Goal: Task Accomplishment & Management: Use online tool/utility

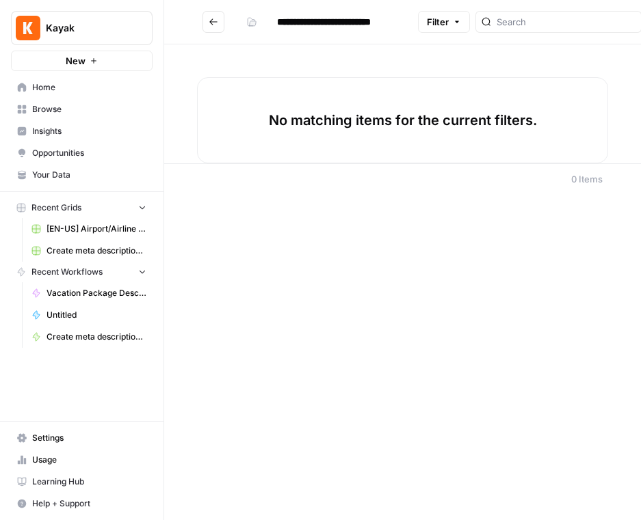
click at [583, 52] on span "Grid" at bounding box center [585, 54] width 77 height 14
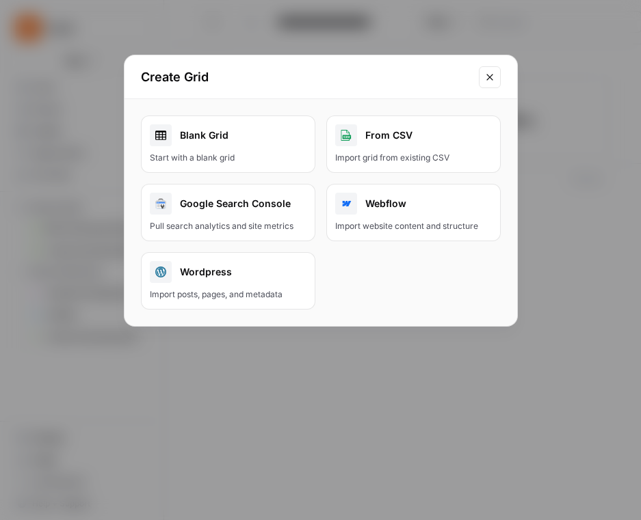
click at [209, 131] on div "Blank Grid" at bounding box center [228, 135] width 157 height 22
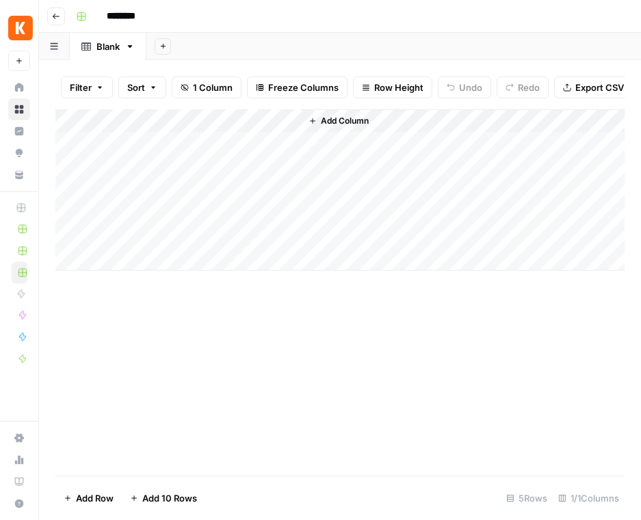
click at [125, 12] on input "********" at bounding box center [138, 16] width 77 height 22
type input "**********"
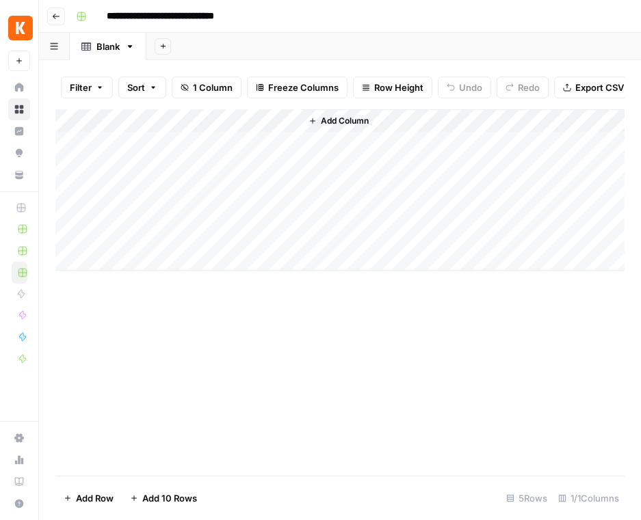
click at [278, 279] on div "Add Column" at bounding box center [339, 292] width 569 height 366
click at [151, 118] on div "Add Column" at bounding box center [339, 189] width 569 height 161
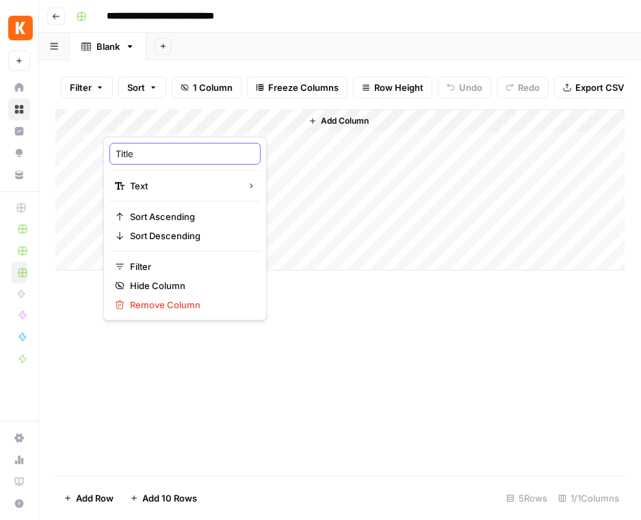
click at [160, 152] on input "Title" at bounding box center [185, 154] width 139 height 14
type input "Topic"
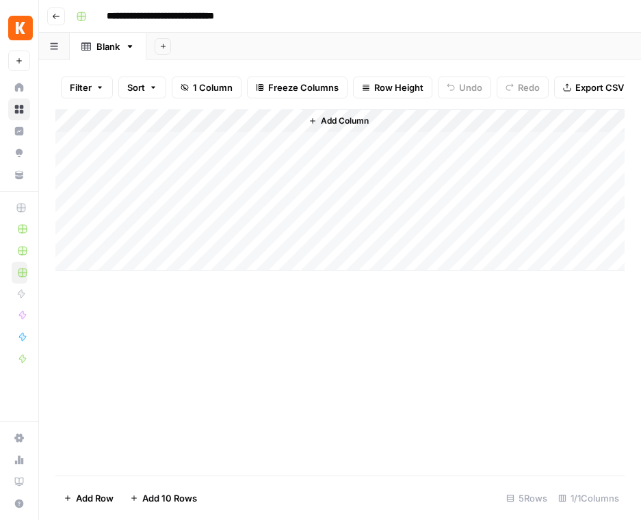
click at [355, 345] on div "Add Column" at bounding box center [339, 292] width 569 height 366
click at [196, 142] on div "Add Column" at bounding box center [339, 189] width 569 height 161
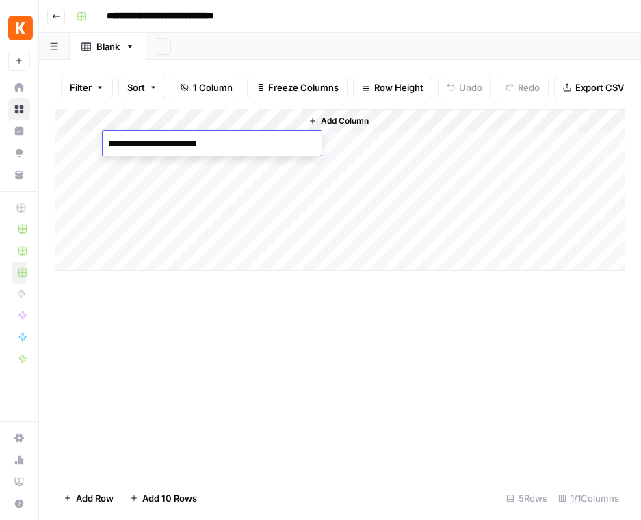
type textarea "**********"
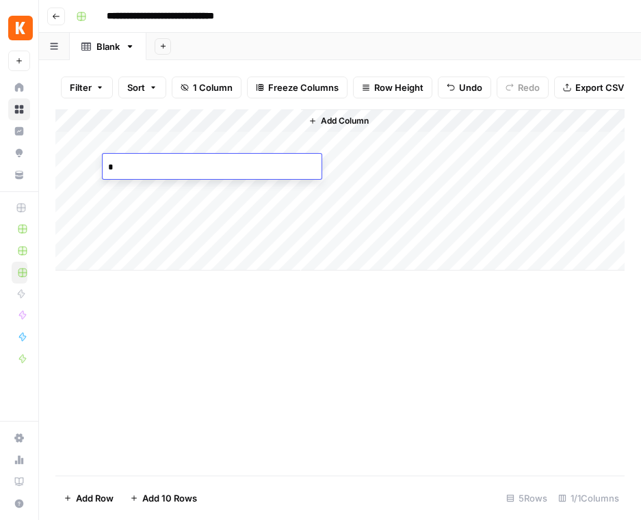
click at [215, 170] on textarea "*" at bounding box center [212, 167] width 219 height 19
click at [219, 167] on textarea "*" at bounding box center [212, 167] width 219 height 19
type textarea "**********"
click at [216, 163] on div "Add Column" at bounding box center [339, 189] width 569 height 161
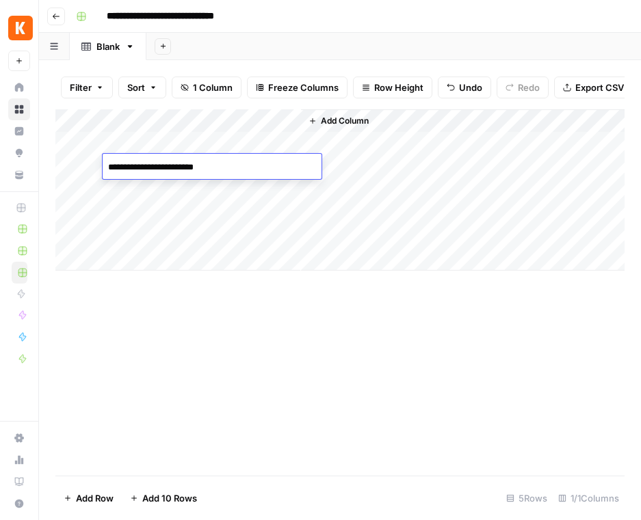
click at [207, 166] on textarea "**********" at bounding box center [212, 167] width 219 height 19
type textarea "**********"
click at [202, 194] on div "Add Column" at bounding box center [339, 189] width 569 height 161
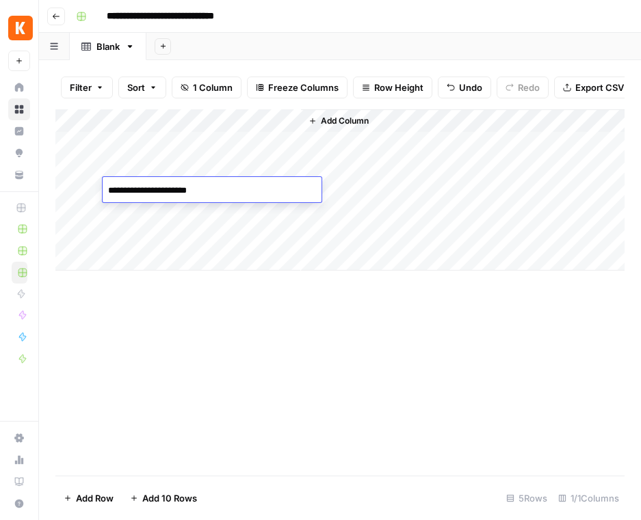
type textarea "**********"
click at [263, 340] on div "Add Column" at bounding box center [339, 292] width 569 height 366
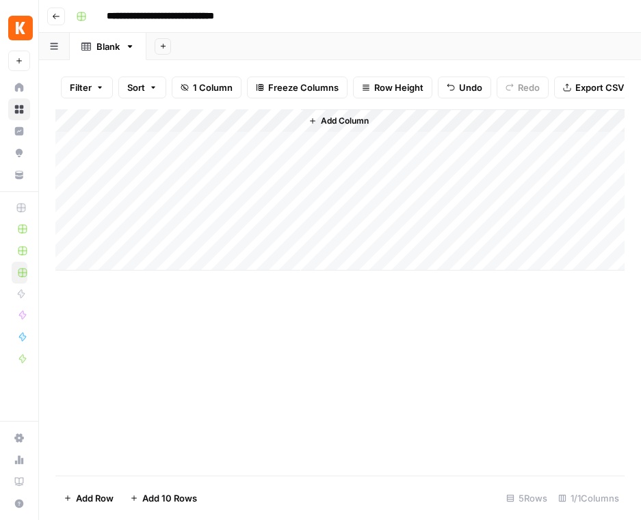
click at [334, 123] on span "Add Column" at bounding box center [345, 121] width 48 height 12
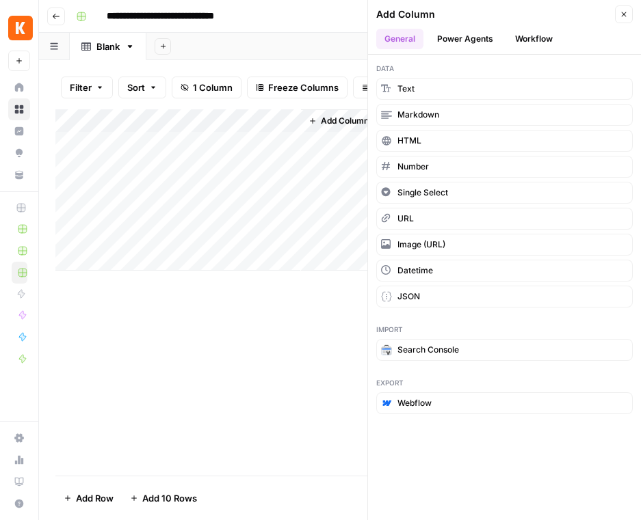
click at [475, 37] on button "Power Agents" at bounding box center [465, 39] width 72 height 21
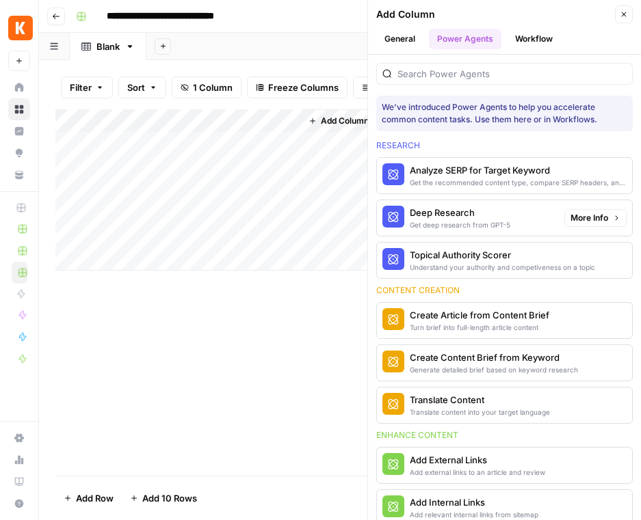
click at [429, 217] on div "Deep Research" at bounding box center [460, 213] width 100 height 14
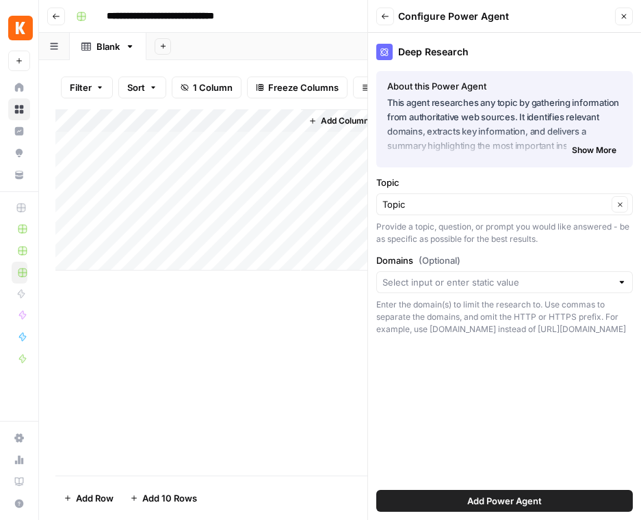
click at [531, 504] on span "Add Power Agent" at bounding box center [504, 501] width 75 height 14
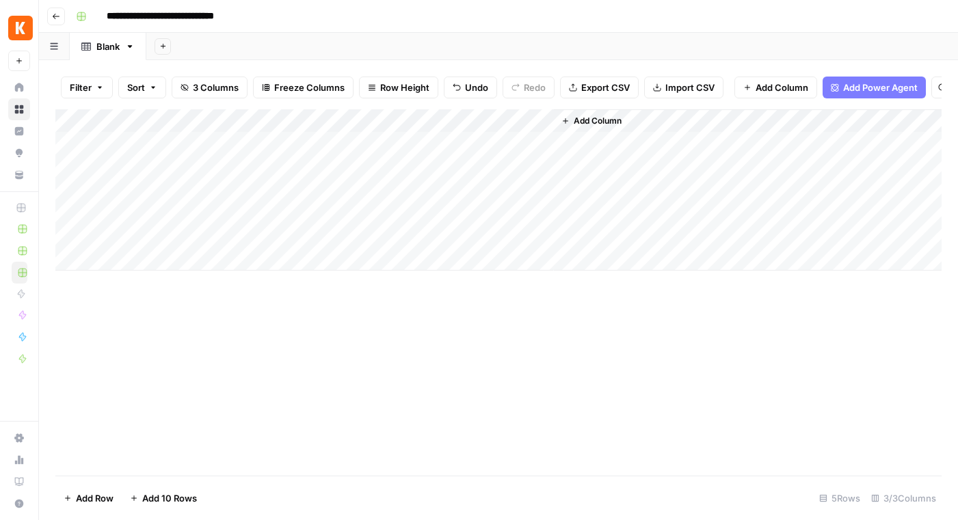
click at [358, 186] on div "Add Column" at bounding box center [498, 189] width 886 height 161
click at [351, 120] on div "Add Column" at bounding box center [498, 189] width 886 height 161
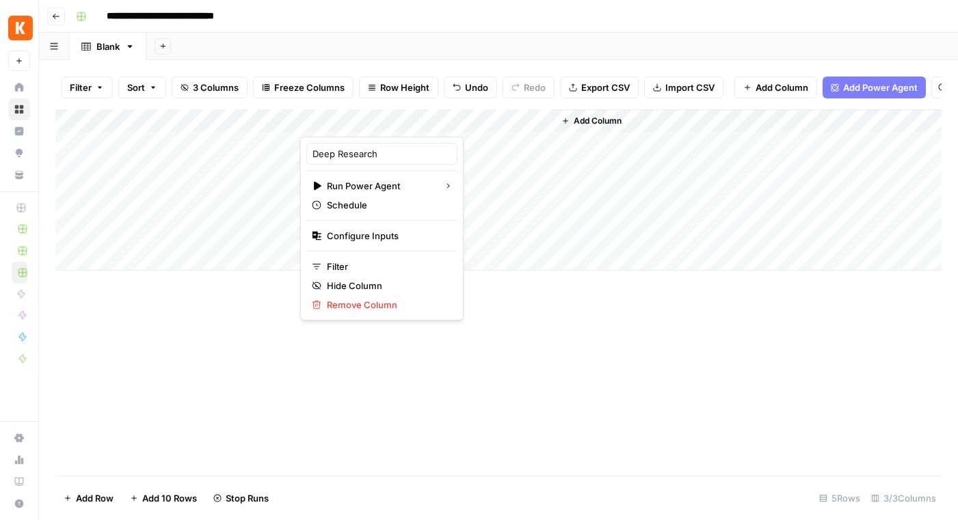
click at [345, 124] on div at bounding box center [365, 122] width 131 height 27
click at [429, 440] on div "Add Column" at bounding box center [498, 292] width 886 height 366
click at [364, 122] on div "Add Column" at bounding box center [498, 189] width 886 height 161
click at [472, 349] on div "Add Column" at bounding box center [498, 292] width 886 height 366
click at [403, 122] on div "Add Column" at bounding box center [498, 189] width 886 height 161
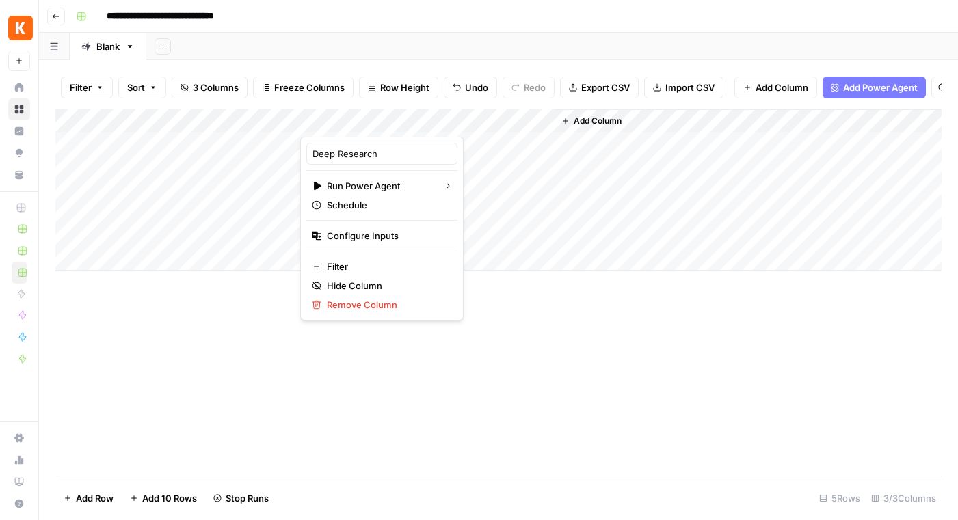
click at [335, 124] on div at bounding box center [365, 122] width 131 height 27
click at [386, 125] on div at bounding box center [365, 122] width 131 height 27
click at [555, 368] on div "Add Column" at bounding box center [498, 292] width 886 height 366
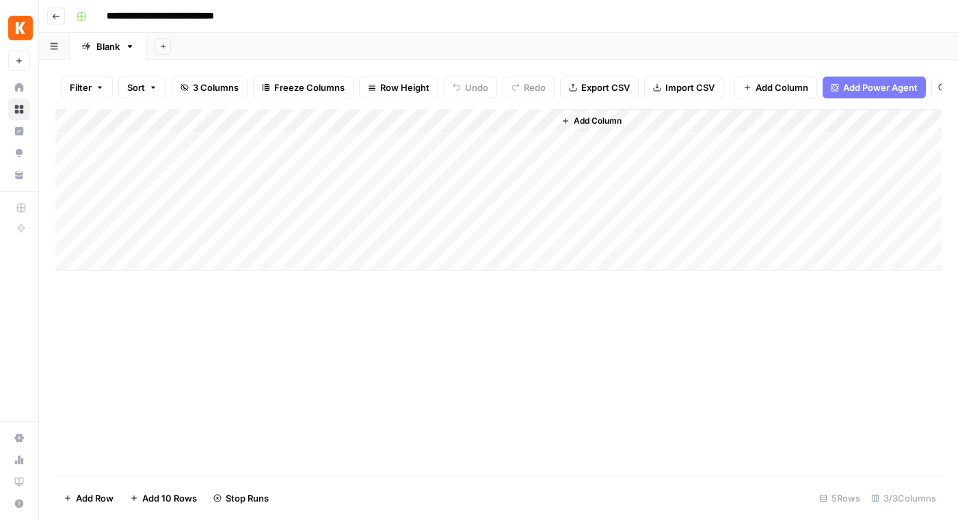
click at [402, 123] on div "Add Column" at bounding box center [498, 189] width 886 height 161
click at [401, 123] on div "Add Column" at bounding box center [498, 189] width 886 height 161
click at [378, 114] on div at bounding box center [365, 122] width 131 height 27
click at [459, 180] on div "Add Column" at bounding box center [498, 189] width 886 height 161
click at [417, 187] on div "Add Column" at bounding box center [498, 189] width 886 height 161
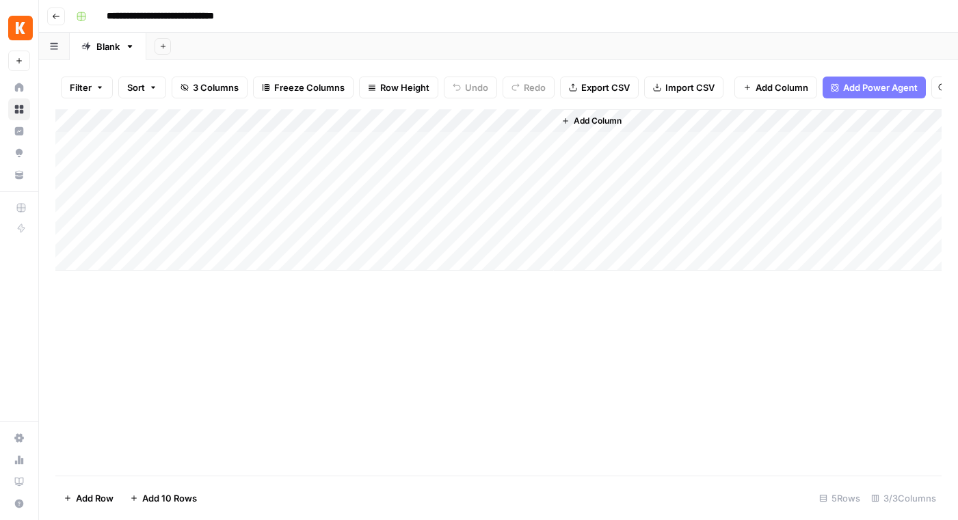
click at [401, 120] on div "Add Column" at bounding box center [498, 189] width 886 height 161
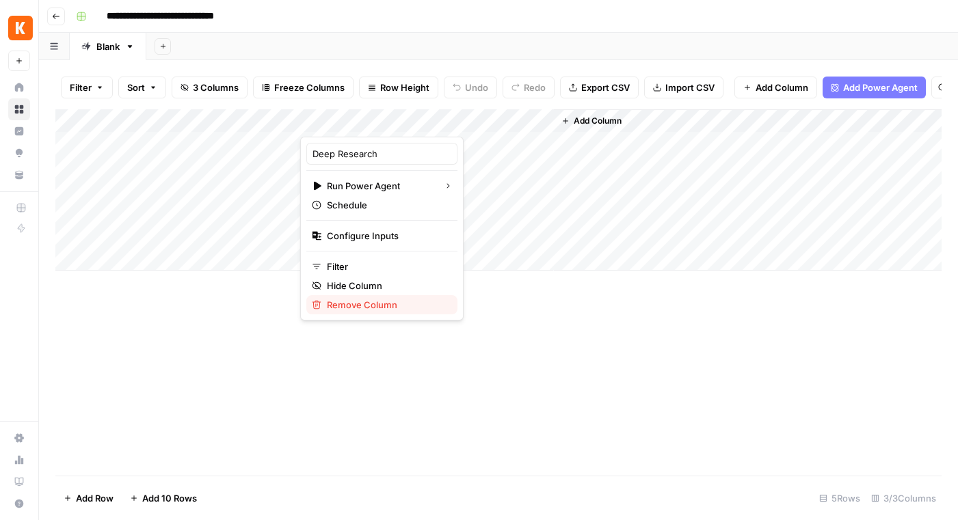
click at [375, 306] on span "Remove Column" at bounding box center [387, 305] width 120 height 14
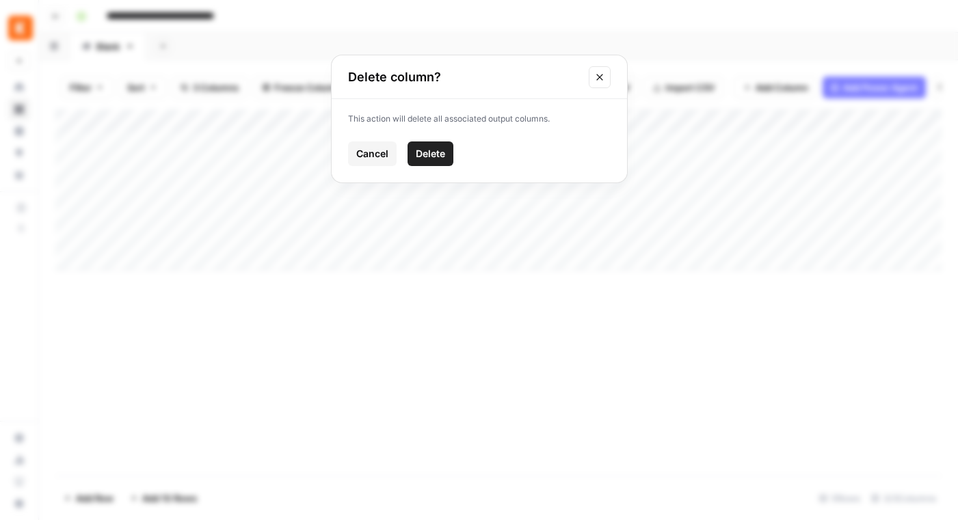
click at [433, 159] on span "Delete" at bounding box center [430, 154] width 29 height 14
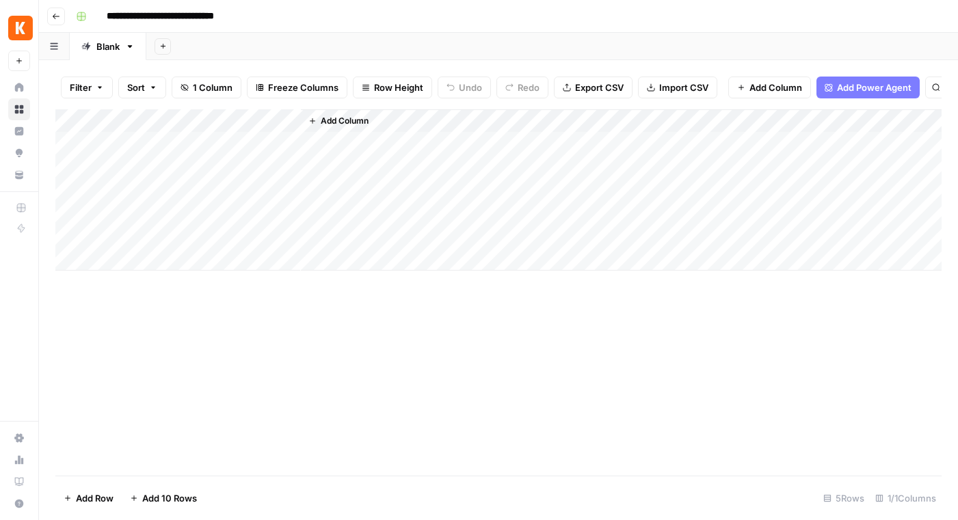
click at [345, 121] on span "Add Column" at bounding box center [345, 121] width 48 height 12
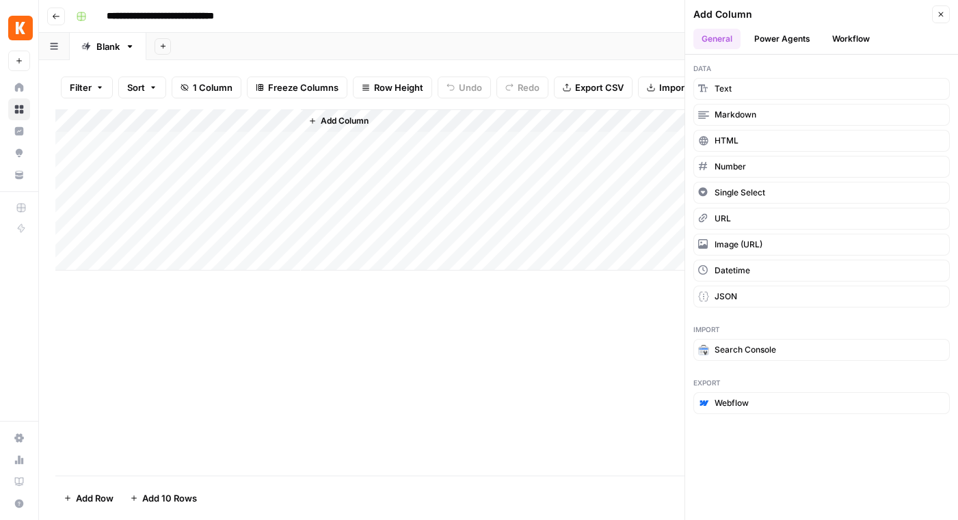
click at [777, 39] on button "Power Agents" at bounding box center [782, 39] width 72 height 21
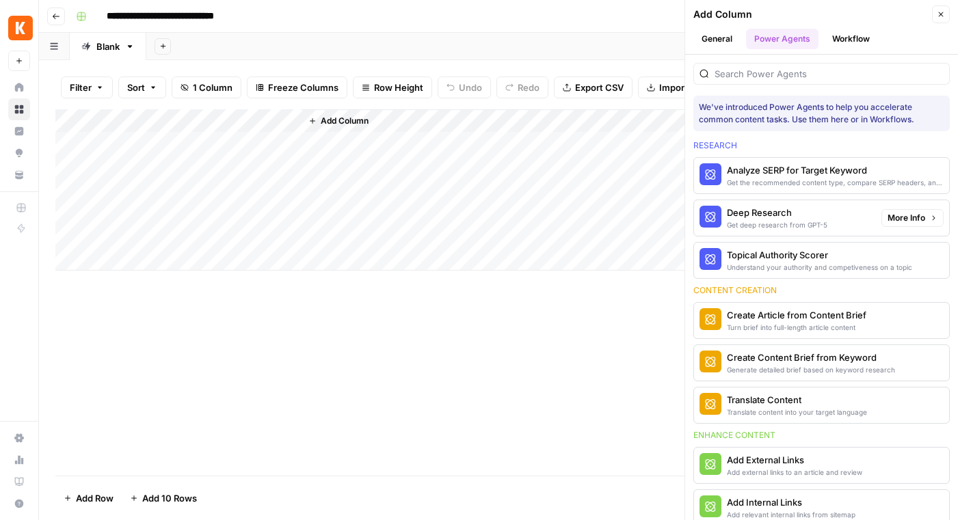
click at [737, 220] on div "Get deep research from GPT-5" at bounding box center [777, 224] width 100 height 11
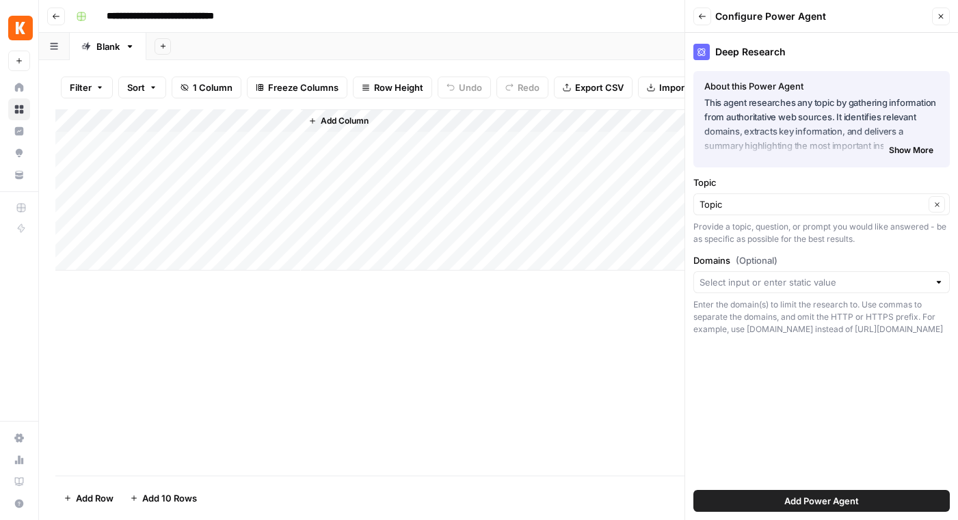
click at [805, 497] on span "Add Power Agent" at bounding box center [821, 501] width 75 height 14
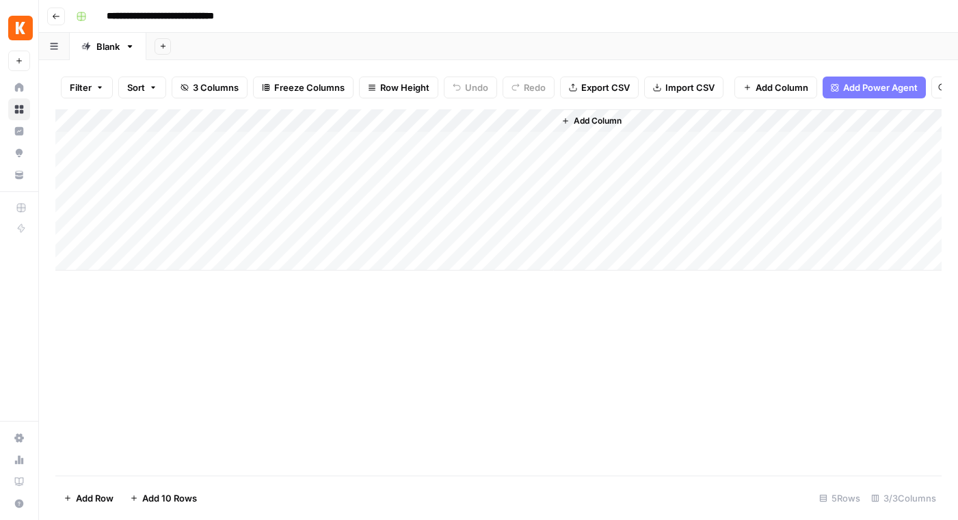
click at [400, 119] on div "Add Column" at bounding box center [498, 189] width 886 height 161
click at [462, 392] on div "Add Column" at bounding box center [498, 292] width 886 height 366
click at [359, 189] on div "Add Column" at bounding box center [498, 189] width 886 height 161
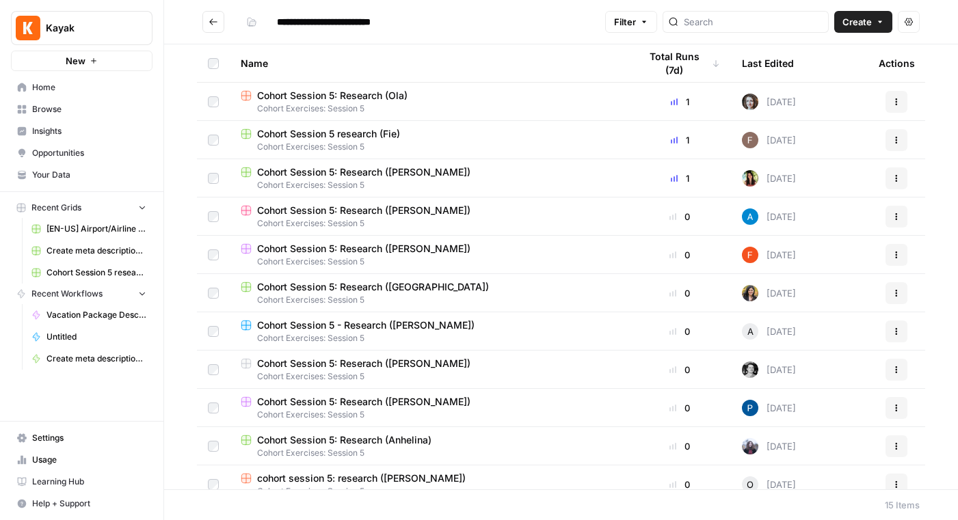
click at [860, 26] on span "Create" at bounding box center [856, 22] width 29 height 14
click at [841, 78] on span "Workflow" at bounding box center [836, 73] width 77 height 14
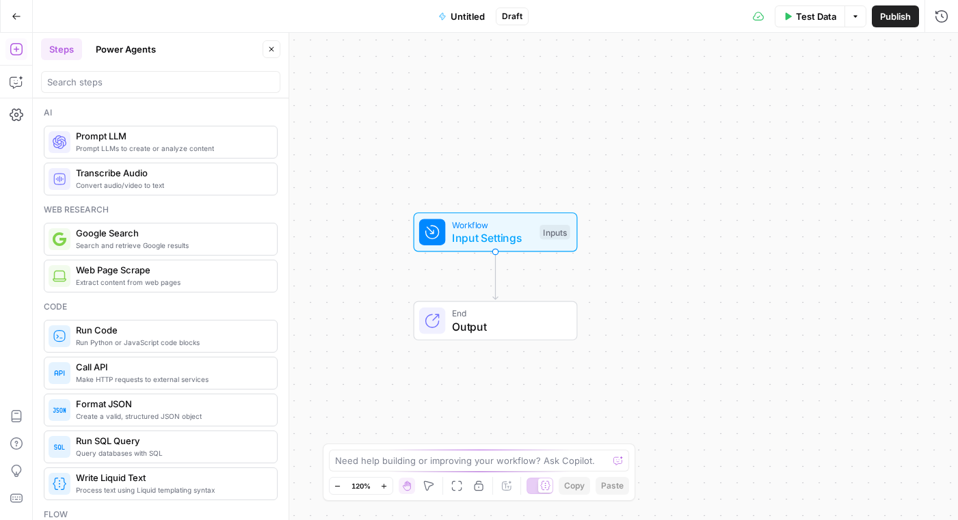
click at [461, 14] on span "Untitled" at bounding box center [468, 17] width 34 height 14
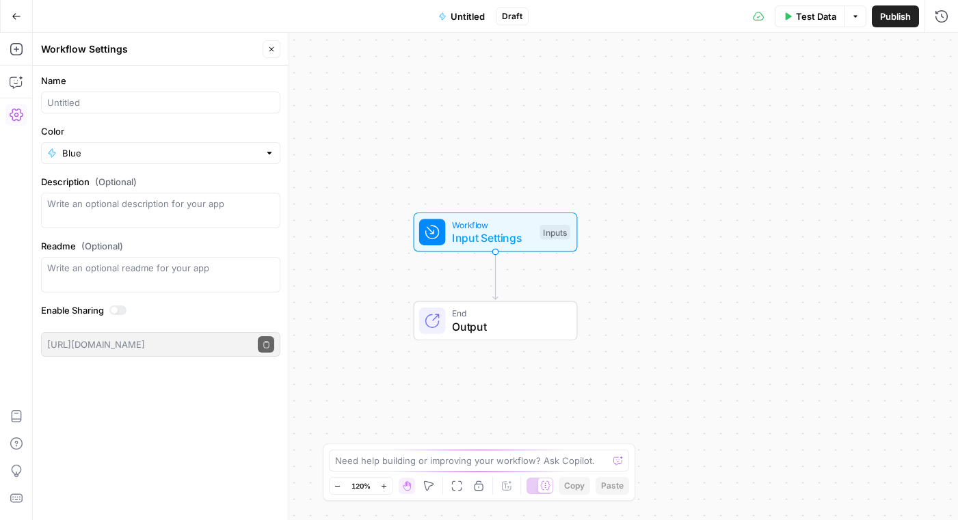
click at [456, 17] on span "Untitled" at bounding box center [468, 17] width 34 height 14
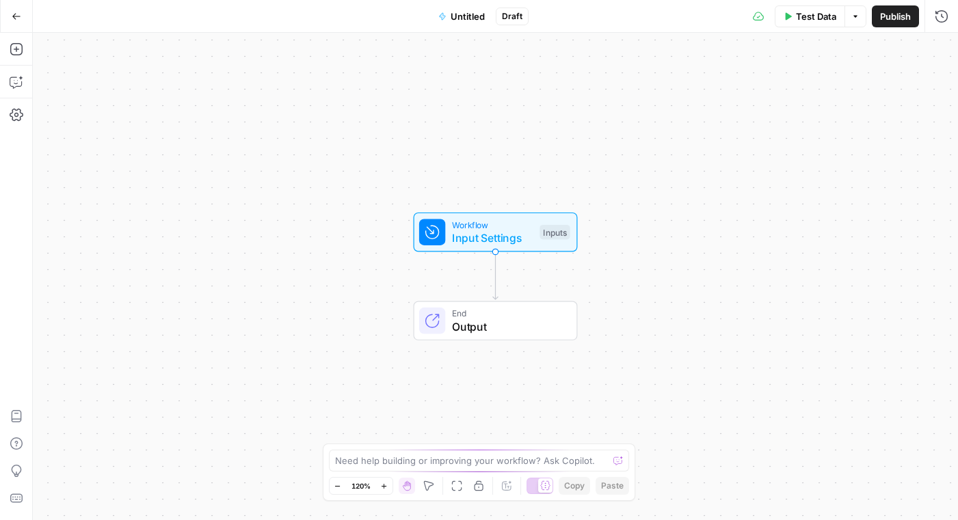
click at [456, 20] on span "Untitled" at bounding box center [468, 17] width 34 height 14
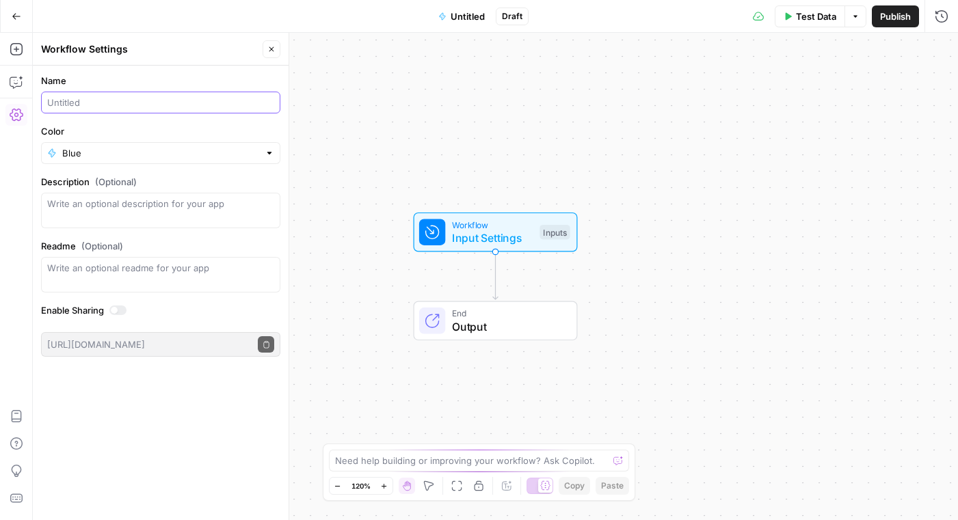
click at [176, 107] on input "Name" at bounding box center [160, 103] width 227 height 14
type input "Company research (Fie)"
click at [690, 202] on div "Workflow Input Settings Inputs End Output" at bounding box center [495, 276] width 925 height 487
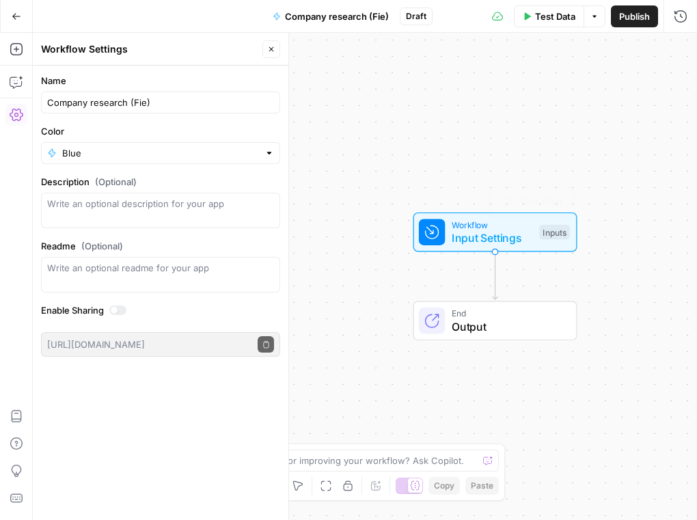
click at [482, 242] on span "Input Settings" at bounding box center [492, 238] width 81 height 16
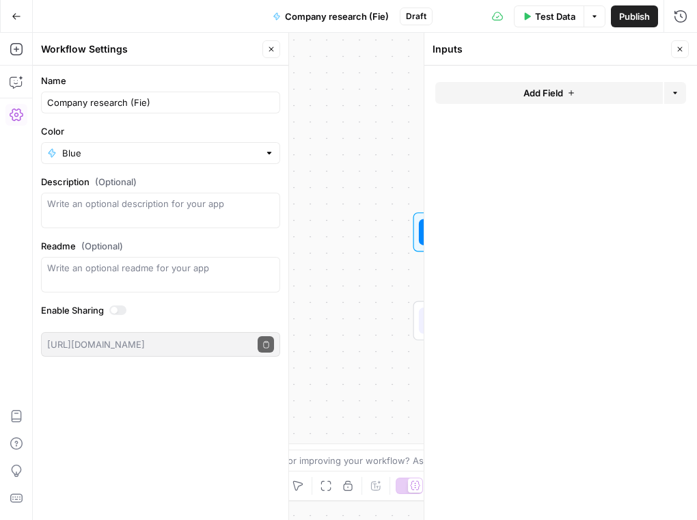
click at [271, 55] on button "Close" at bounding box center [272, 49] width 18 height 18
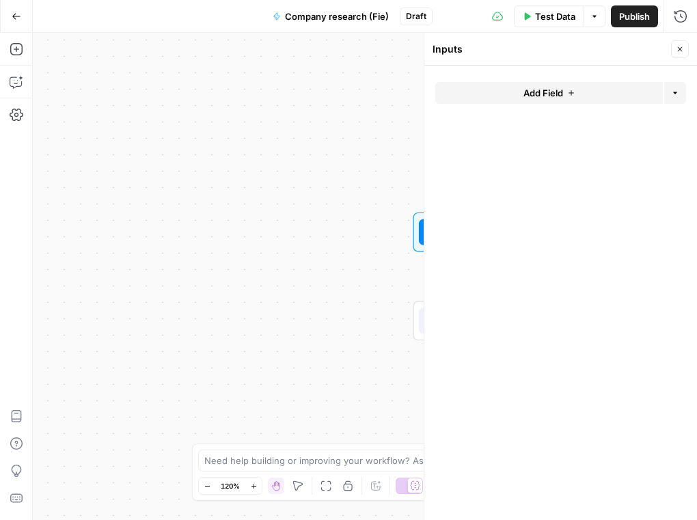
click at [536, 90] on span "Add Field" at bounding box center [544, 93] width 40 height 14
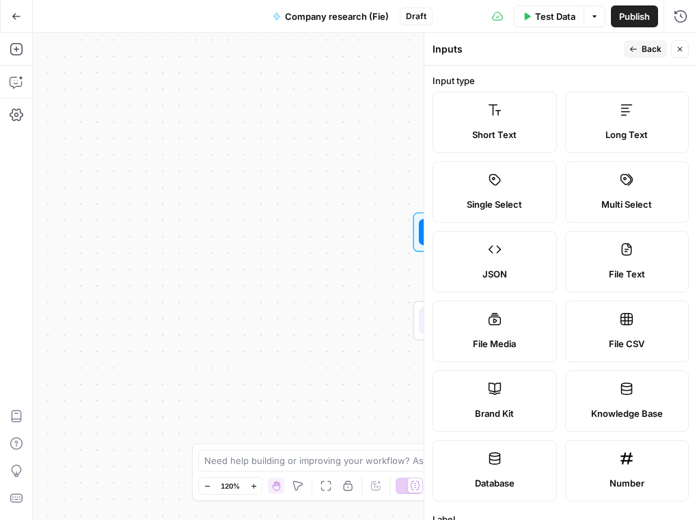
click at [496, 118] on label "Short Text" at bounding box center [495, 123] width 124 height 62
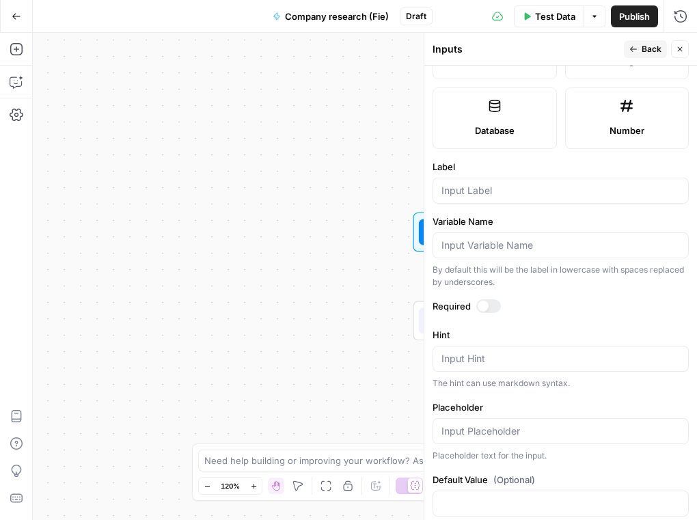
scroll to position [376, 0]
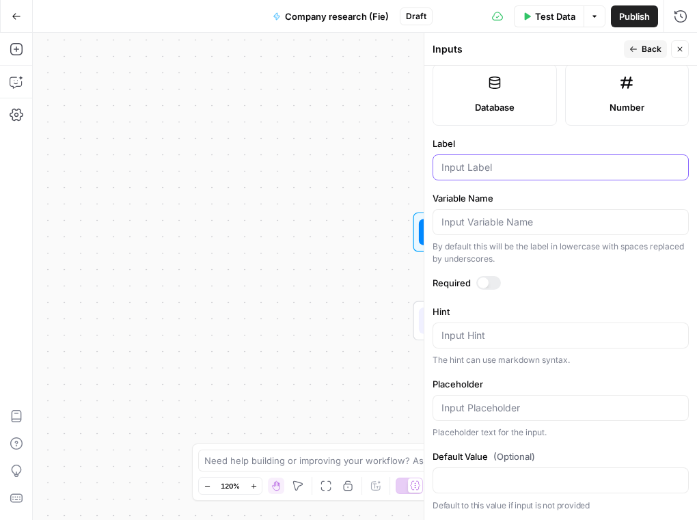
click at [491, 167] on input "Label" at bounding box center [561, 168] width 239 height 14
type input "Company Name"
click at [644, 50] on span "Back" at bounding box center [652, 49] width 20 height 12
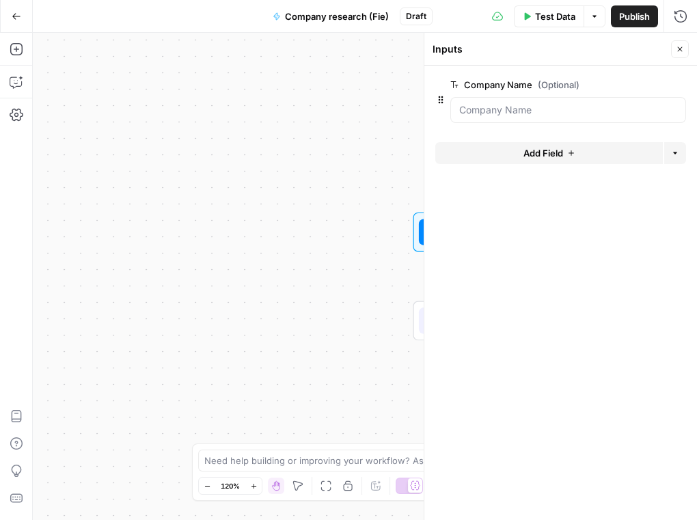
click at [679, 51] on icon "button" at bounding box center [680, 49] width 8 height 8
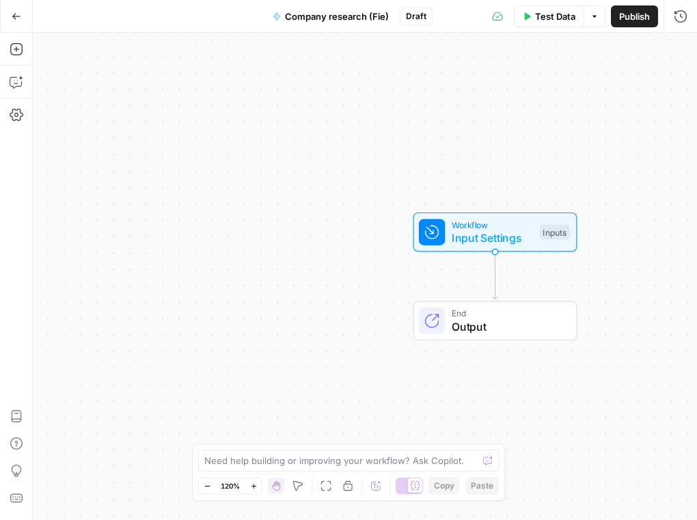
click at [325, 167] on div "Workflow Input Settings Inputs End Output" at bounding box center [365, 276] width 664 height 487
click at [18, 52] on icon "button" at bounding box center [17, 49] width 14 height 14
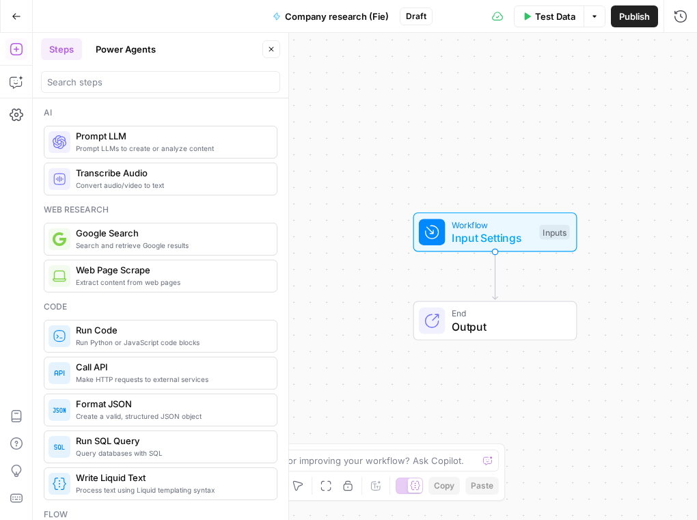
click at [134, 137] on span "Prompt LLM" at bounding box center [171, 136] width 190 height 14
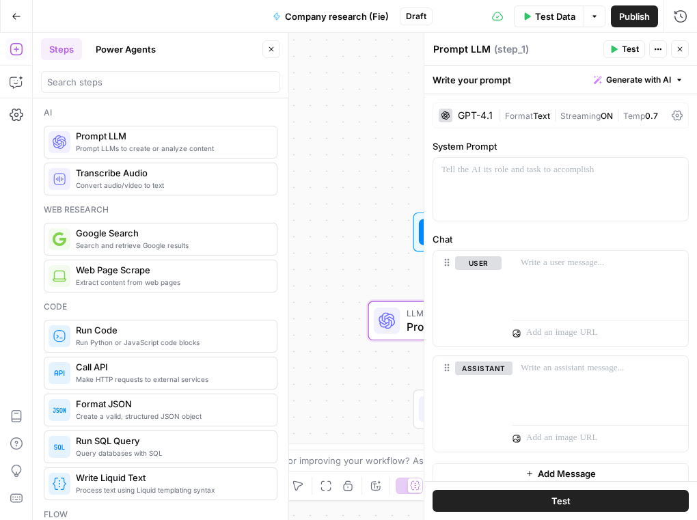
click at [467, 116] on div "GPT-4.1" at bounding box center [475, 116] width 35 height 10
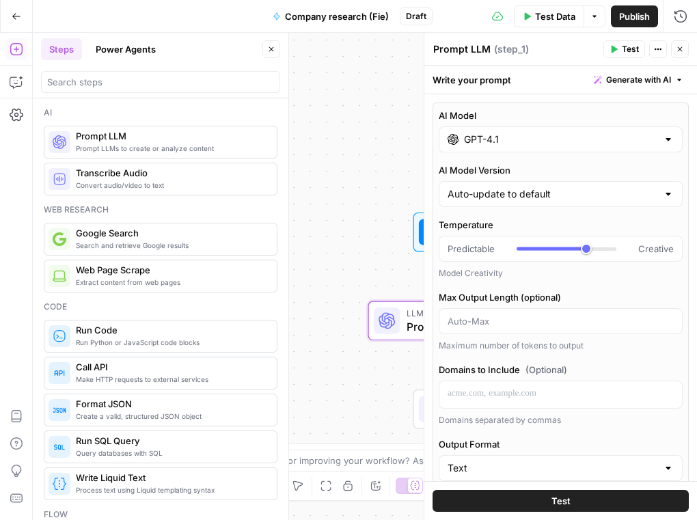
click at [470, 143] on input "GPT-4.1" at bounding box center [560, 140] width 193 height 14
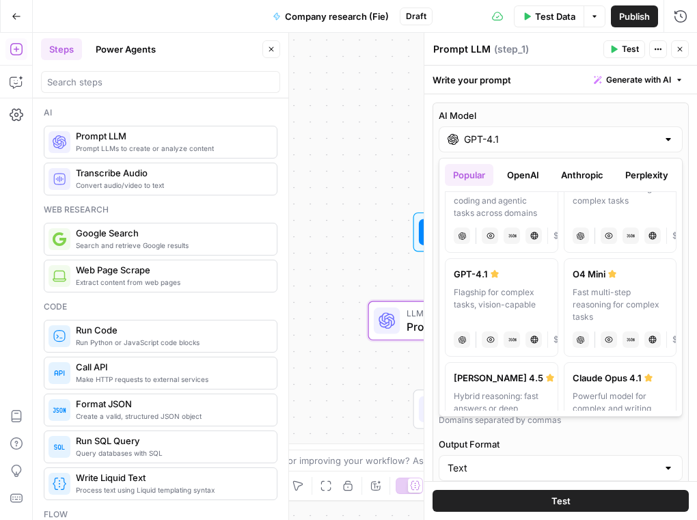
scroll to position [0, 0]
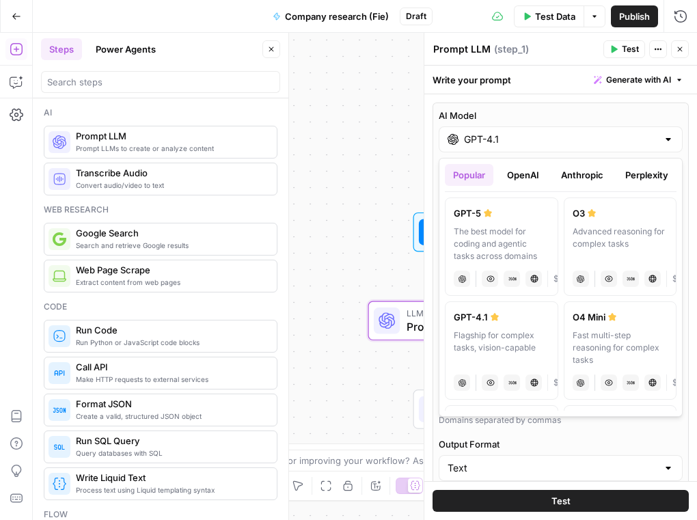
click at [509, 243] on div "The best model for coding and agentic tasks across domains" at bounding box center [502, 244] width 96 height 37
type input "GPT-5"
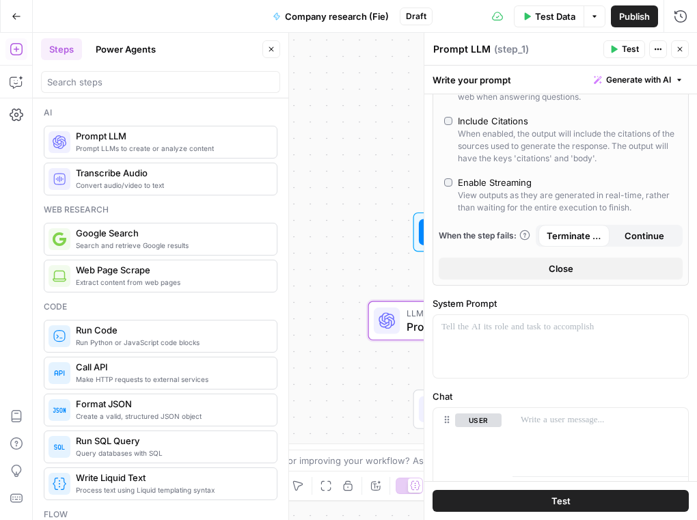
scroll to position [376, 0]
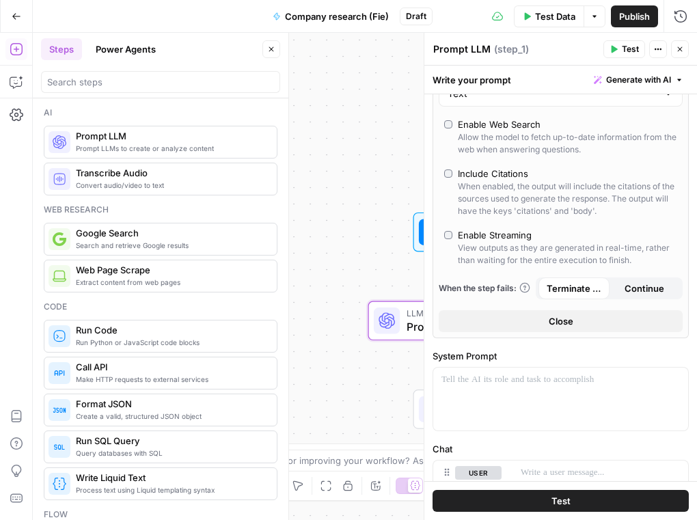
click at [552, 320] on span "Close" at bounding box center [561, 321] width 25 height 14
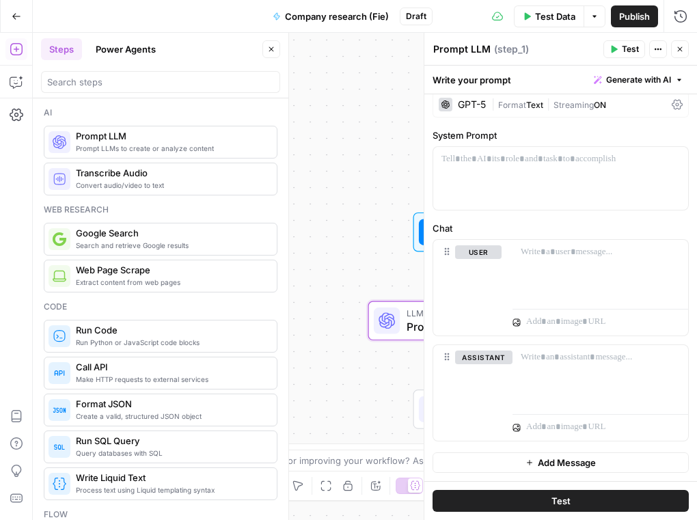
scroll to position [0, 0]
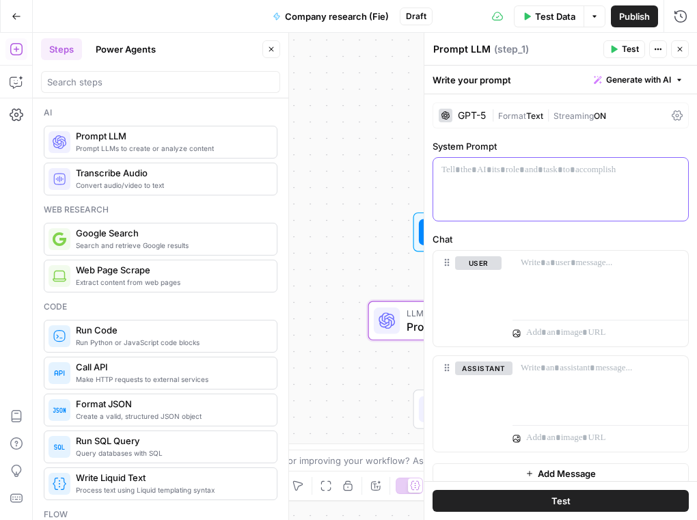
click at [474, 180] on div at bounding box center [560, 189] width 255 height 63
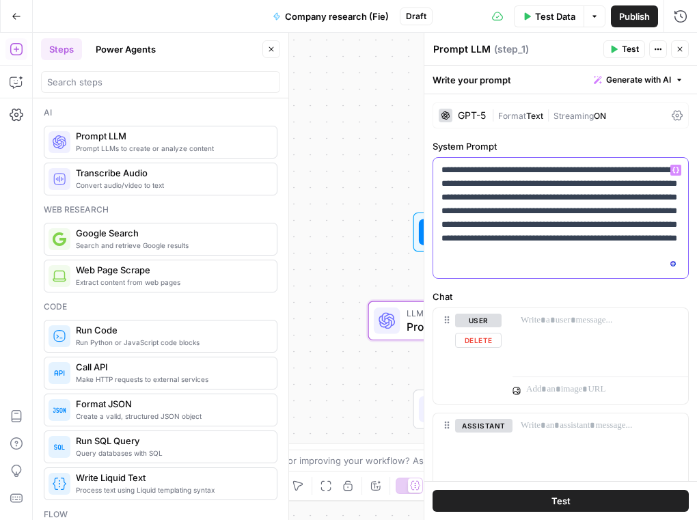
click at [500, 351] on div "user Delete" at bounding box center [478, 356] width 46 height 85
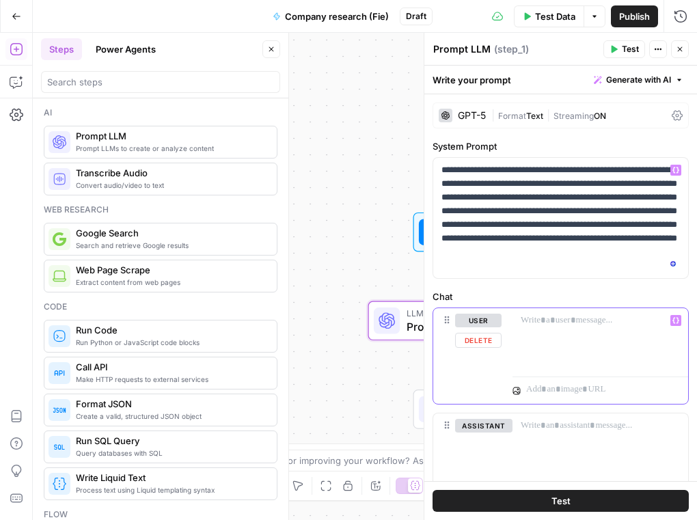
click at [536, 349] on div at bounding box center [601, 339] width 176 height 63
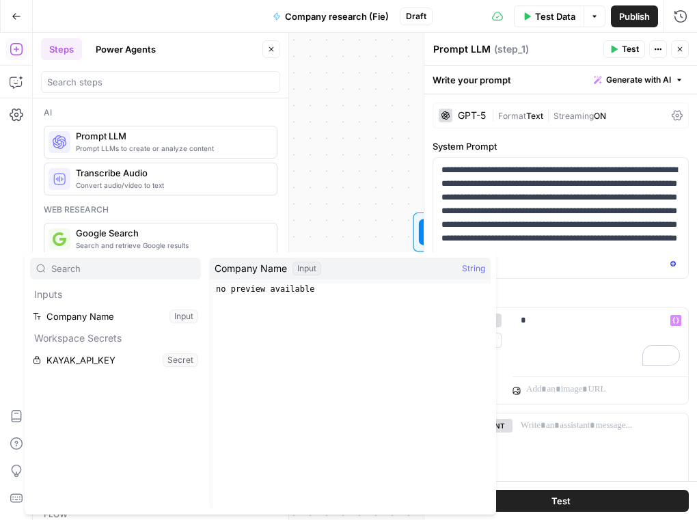
click at [269, 271] on span "Company Name" at bounding box center [251, 269] width 72 height 14
click at [476, 267] on span "String" at bounding box center [473, 269] width 23 height 14
click at [231, 271] on span "Company Name" at bounding box center [251, 269] width 72 height 14
click at [314, 270] on div "Input" at bounding box center [307, 269] width 29 height 14
click at [227, 268] on span "Company Name" at bounding box center [251, 269] width 72 height 14
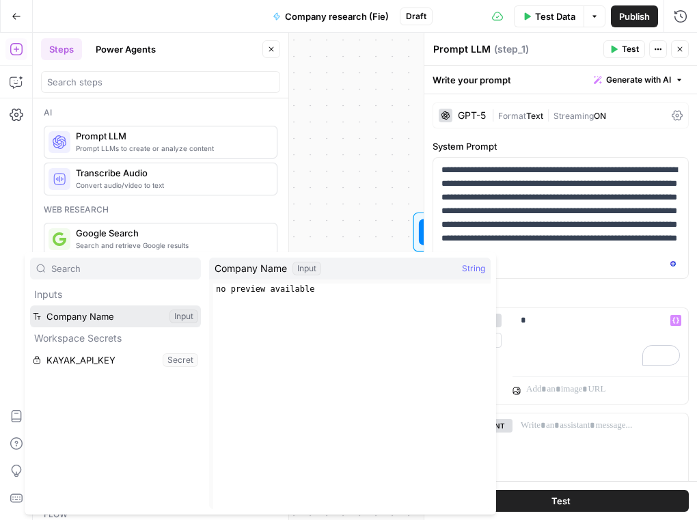
click at [75, 313] on button "Select variable Company Name" at bounding box center [115, 317] width 171 height 22
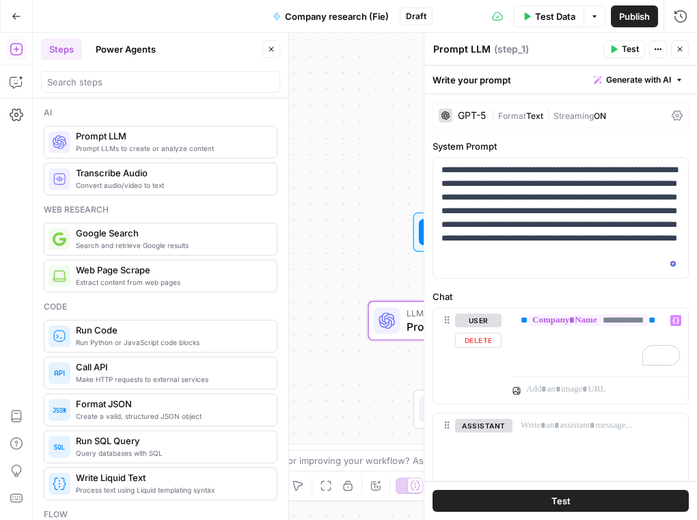
drag, startPoint x: 509, startPoint y: 317, endPoint x: 532, endPoint y: 349, distance: 39.8
click at [532, 349] on div "**********" at bounding box center [560, 356] width 255 height 96
drag, startPoint x: 534, startPoint y: 343, endPoint x: 516, endPoint y: 309, distance: 38.5
click at [516, 309] on div "**********" at bounding box center [601, 339] width 176 height 63
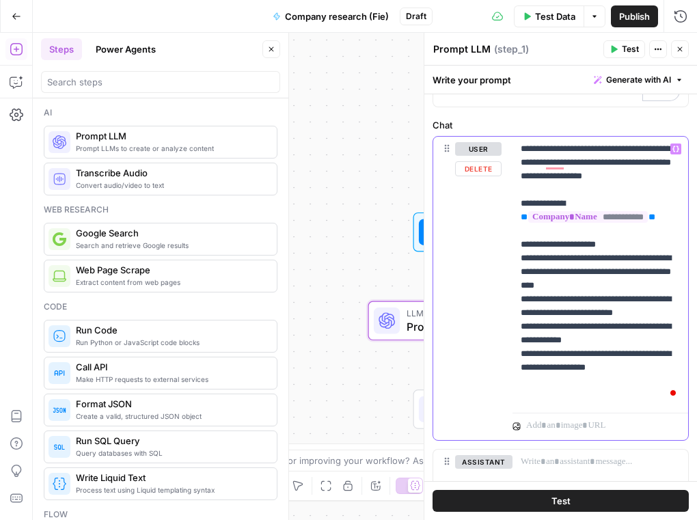
scroll to position [197, 0]
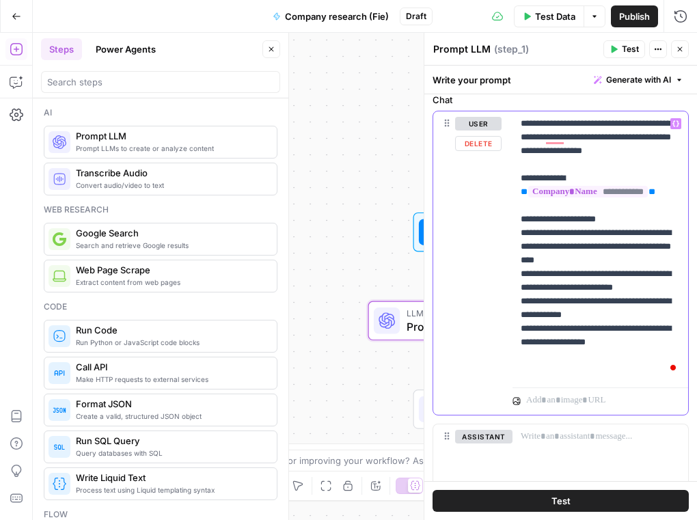
click at [639, 373] on p "**********" at bounding box center [600, 247] width 159 height 260
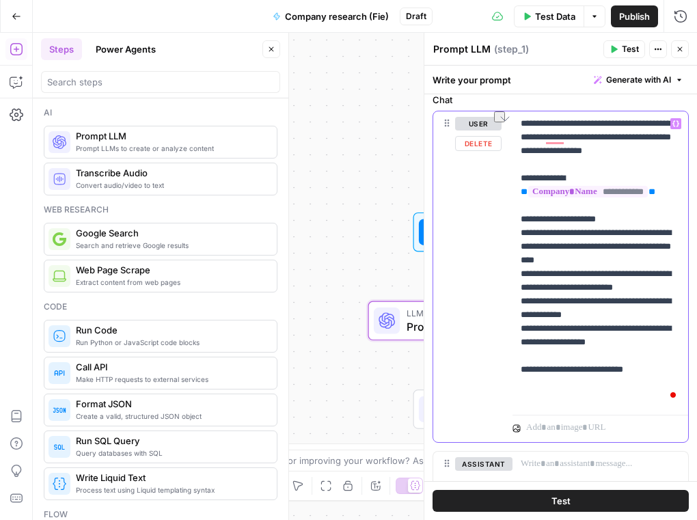
drag, startPoint x: 645, startPoint y: 401, endPoint x: 517, endPoint y: 399, distance: 128.6
click at [517, 399] on div "**********" at bounding box center [561, 293] width 273 height 455
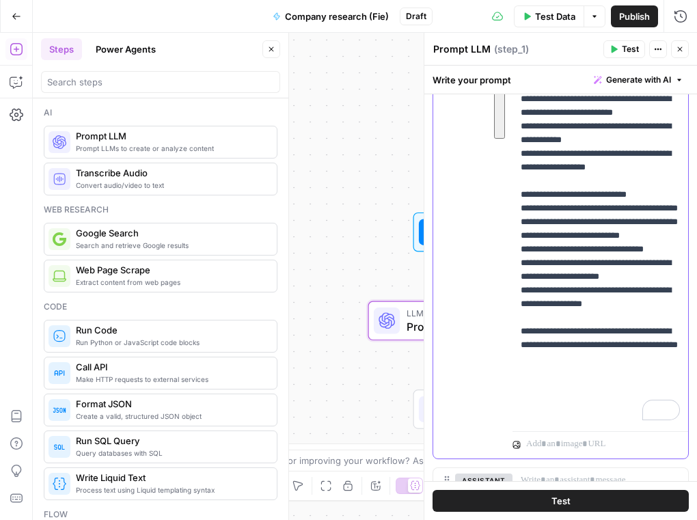
scroll to position [396, 0]
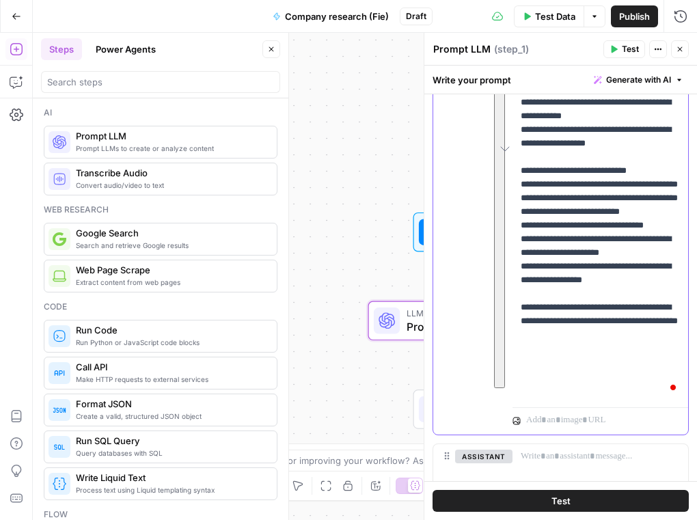
drag, startPoint x: 520, startPoint y: 124, endPoint x: 632, endPoint y: 386, distance: 285.1
click at [632, 386] on div "**********" at bounding box center [601, 156] width 176 height 489
copy p "**********"
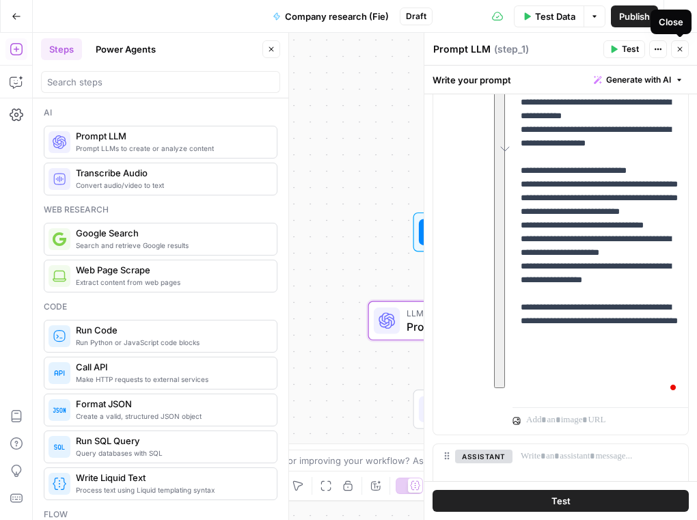
click at [681, 52] on icon "button" at bounding box center [680, 49] width 8 height 8
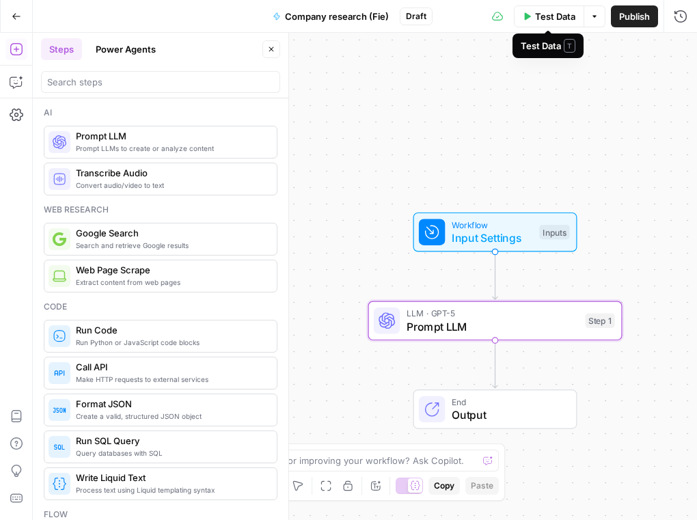
click at [559, 18] on span "Test Data" at bounding box center [555, 17] width 40 height 14
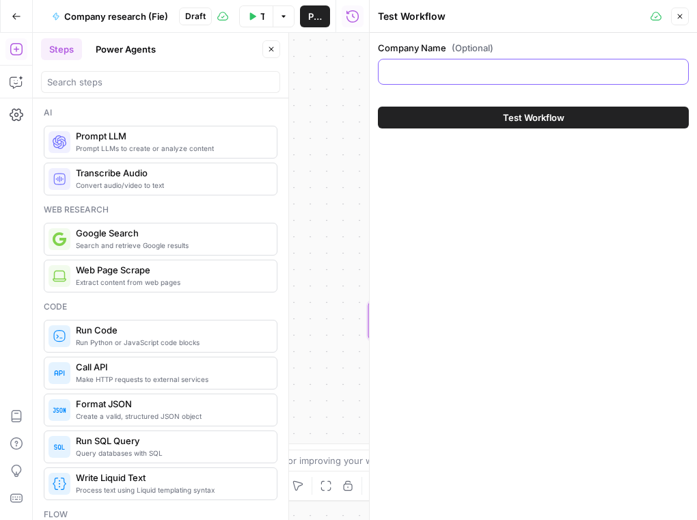
click at [484, 77] on input "Company Name (Optional)" at bounding box center [533, 72] width 293 height 14
type input "skyscanner"
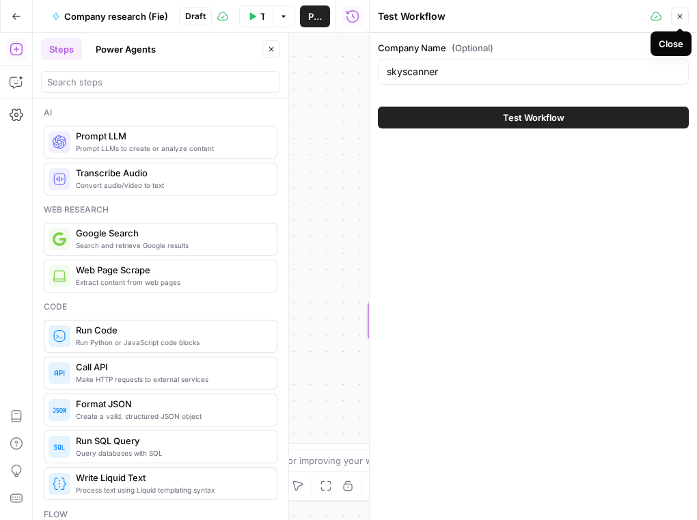
click at [684, 18] on icon "button" at bounding box center [680, 16] width 8 height 8
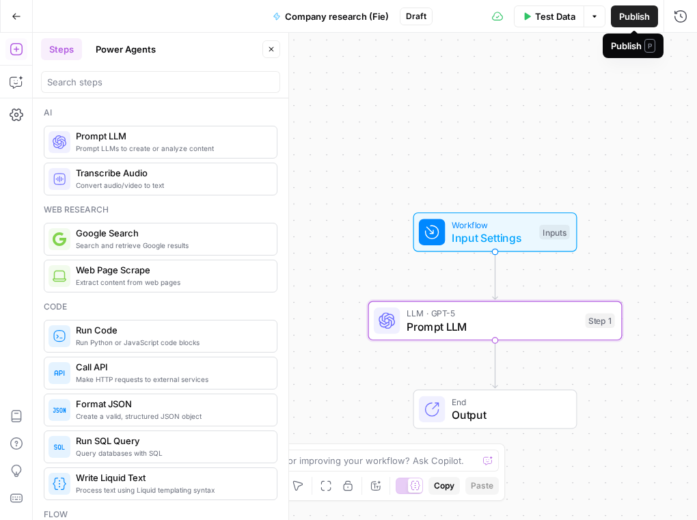
click at [636, 18] on span "Publish" at bounding box center [634, 17] width 31 height 14
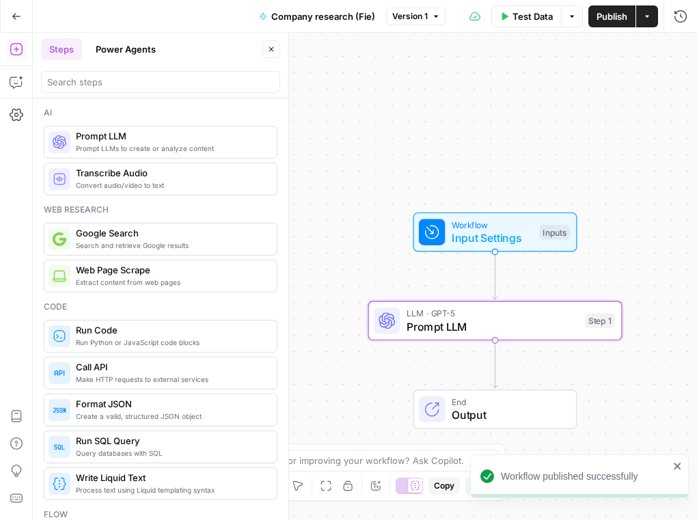
click at [376, 216] on div "Workflow Input Settings Inputs" at bounding box center [495, 233] width 254 height 40
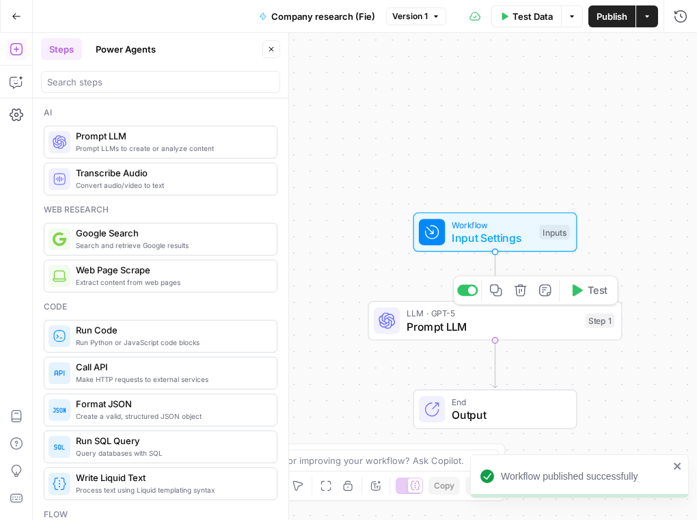
click at [591, 300] on button "Test" at bounding box center [588, 290] width 51 height 21
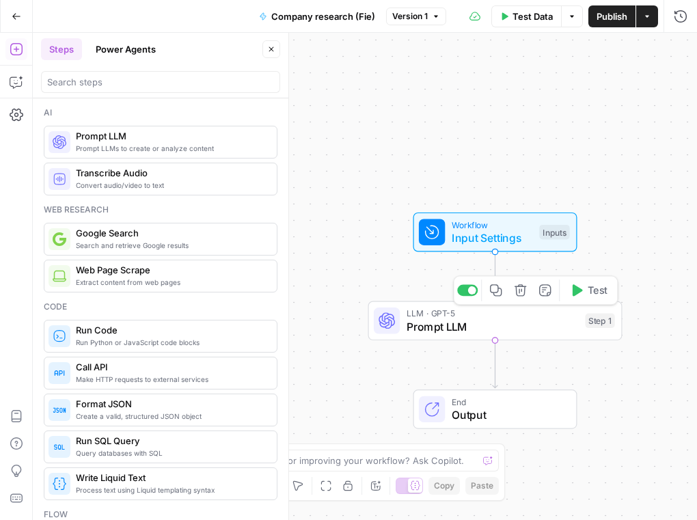
click at [595, 297] on span "Test" at bounding box center [598, 290] width 20 height 15
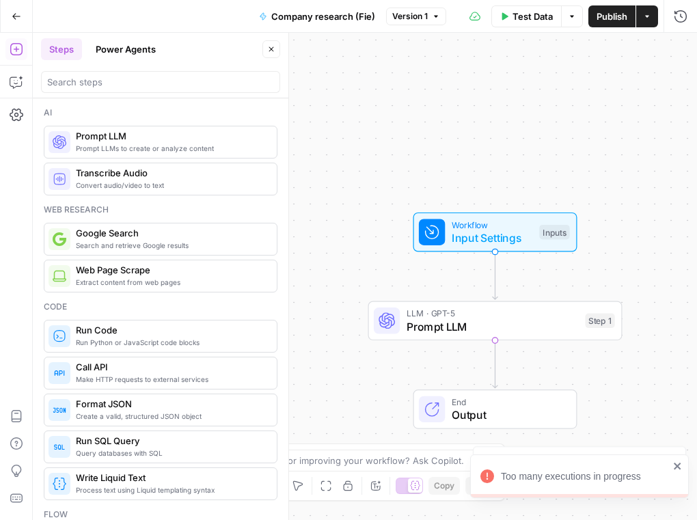
click at [269, 50] on icon "button" at bounding box center [271, 49] width 8 height 8
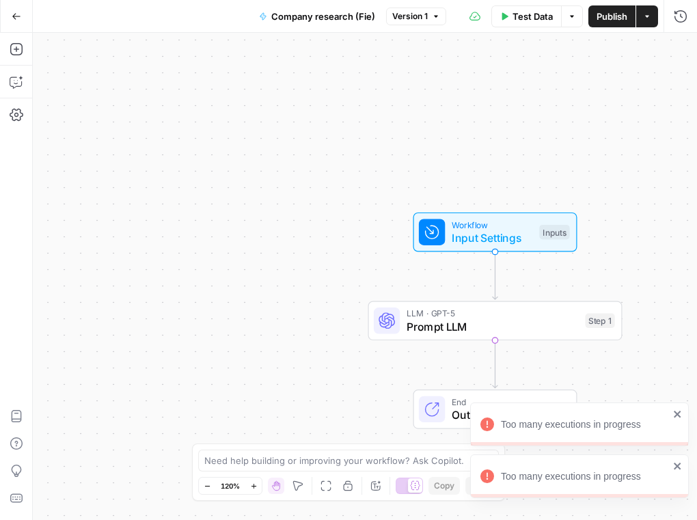
click at [677, 468] on icon "close" at bounding box center [678, 466] width 10 height 11
click at [678, 414] on div "Workflow Input Settings Inputs LLM · GPT-5 Prompt LLM Step 1 End Output" at bounding box center [365, 276] width 664 height 487
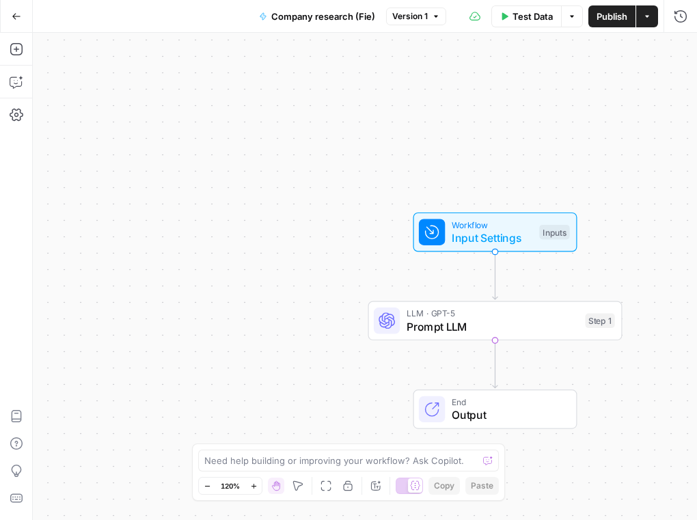
click at [474, 322] on span "Prompt LLM" at bounding box center [493, 327] width 172 height 16
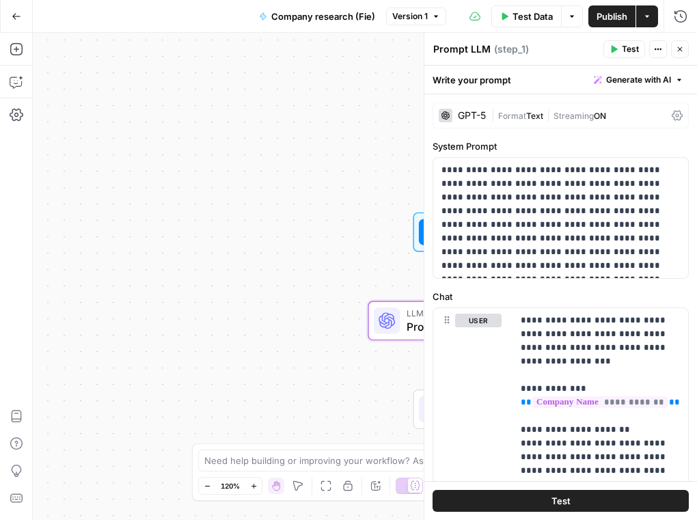
click at [474, 124] on div "GPT-5 | Format Text | Streaming ON" at bounding box center [561, 116] width 256 height 26
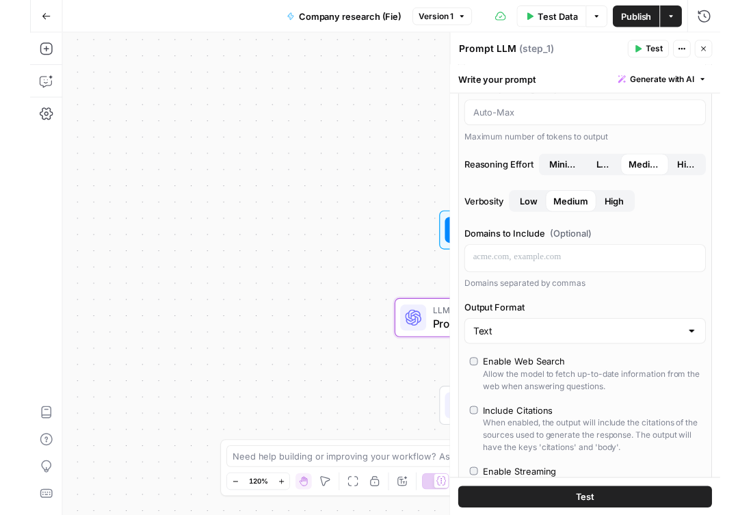
scroll to position [230, 0]
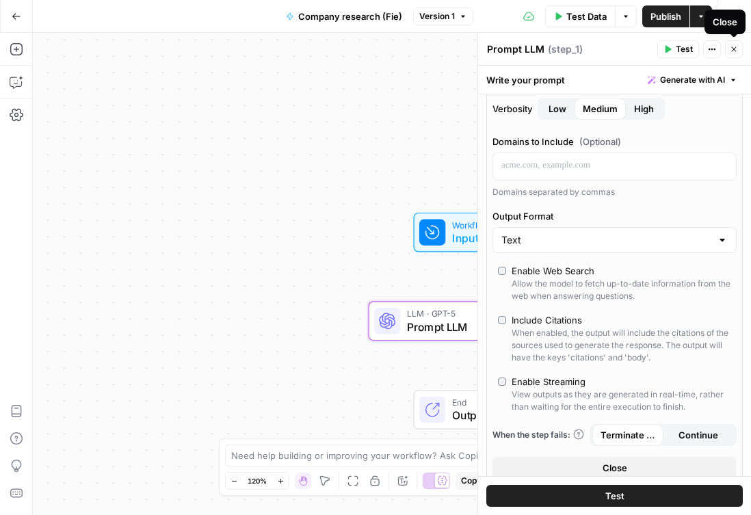
click at [737, 49] on span "Close" at bounding box center [737, 49] width 1 height 1
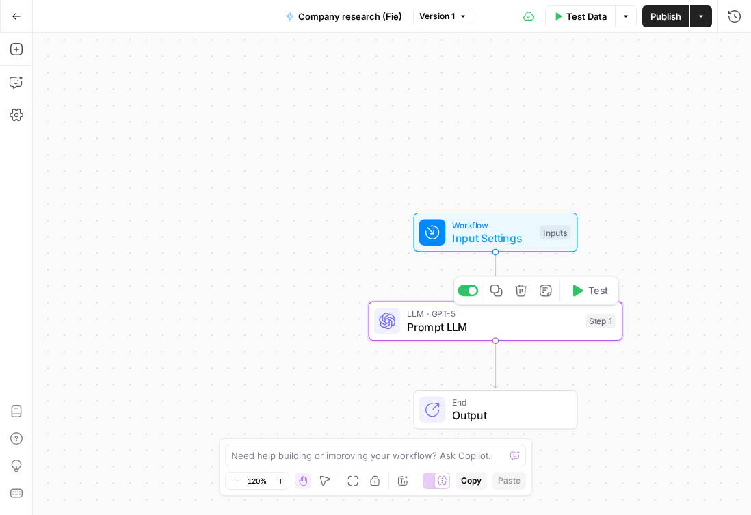
click at [589, 299] on button "Test" at bounding box center [588, 290] width 51 height 21
click at [593, 293] on span "Test" at bounding box center [598, 290] width 20 height 15
